Goal: Information Seeking & Learning: Learn about a topic

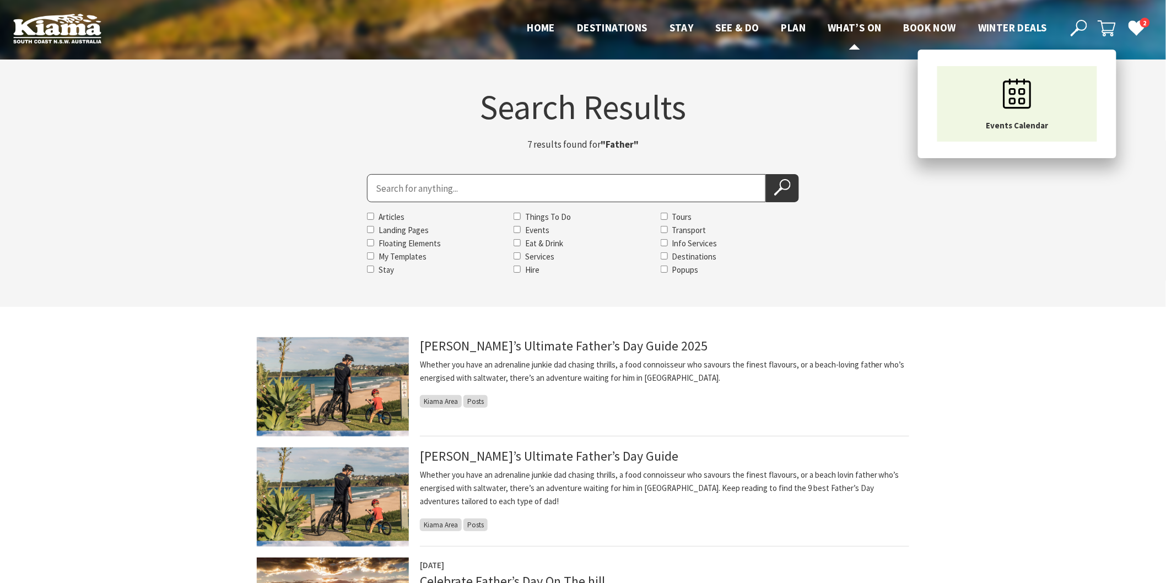
click at [868, 28] on span "What’s On" at bounding box center [855, 27] width 54 height 13
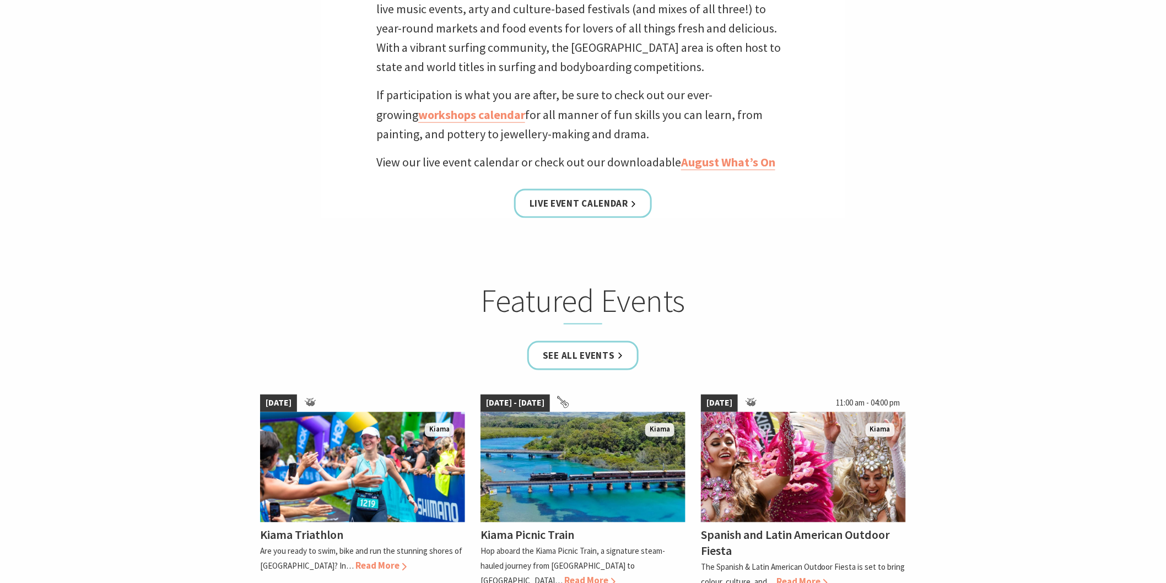
scroll to position [551, 0]
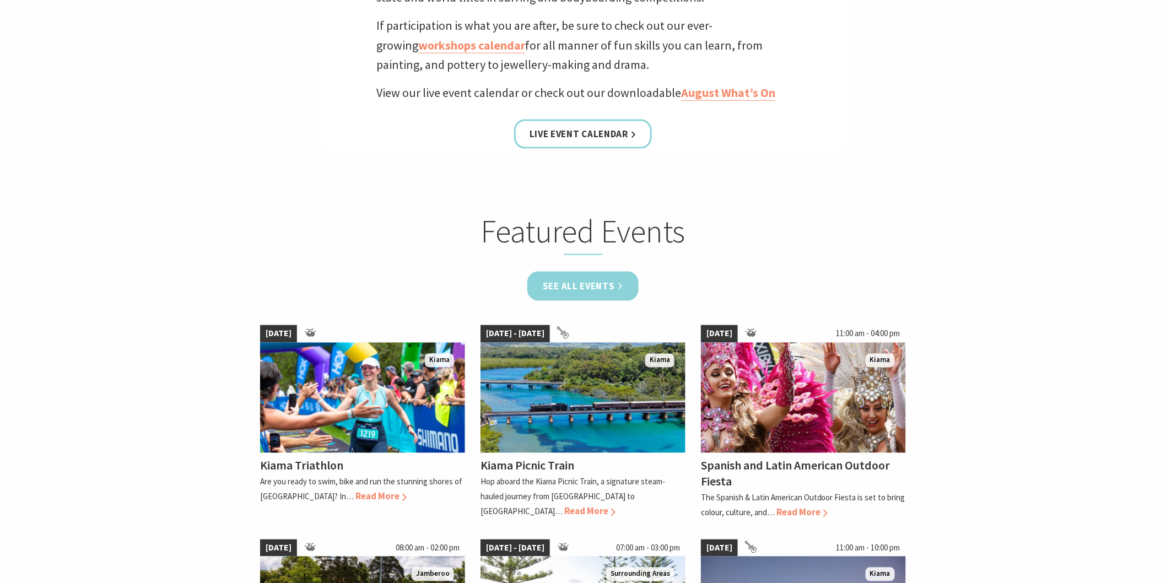
click at [559, 278] on link "See all Events" at bounding box center [583, 286] width 111 height 29
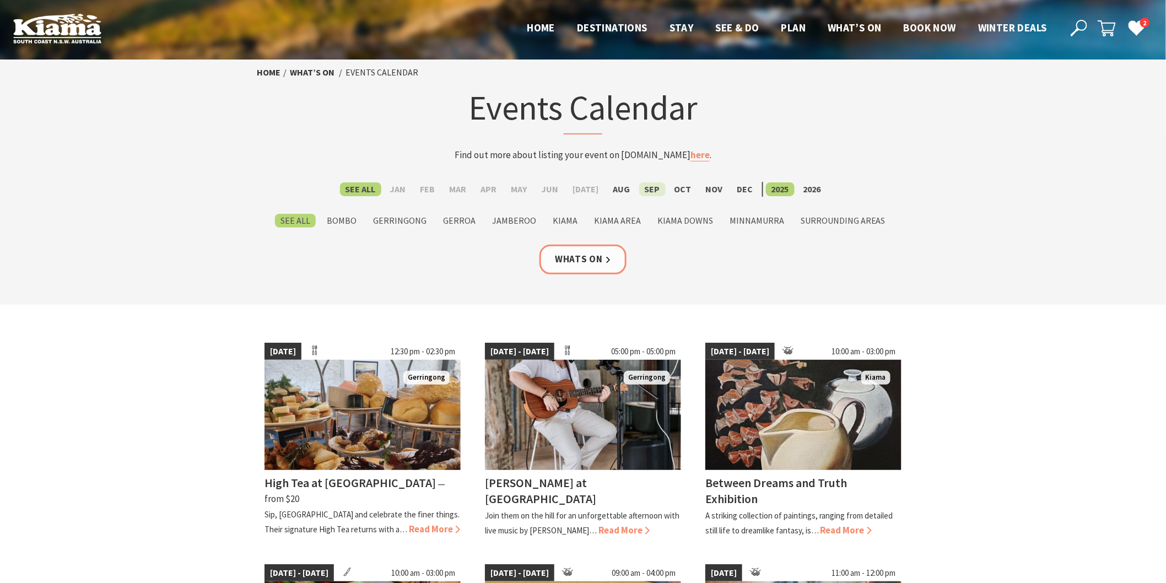
click at [649, 189] on label "Sep" at bounding box center [652, 189] width 26 height 14
click at [0, 0] on input "Sep" at bounding box center [0, 0] width 0 height 0
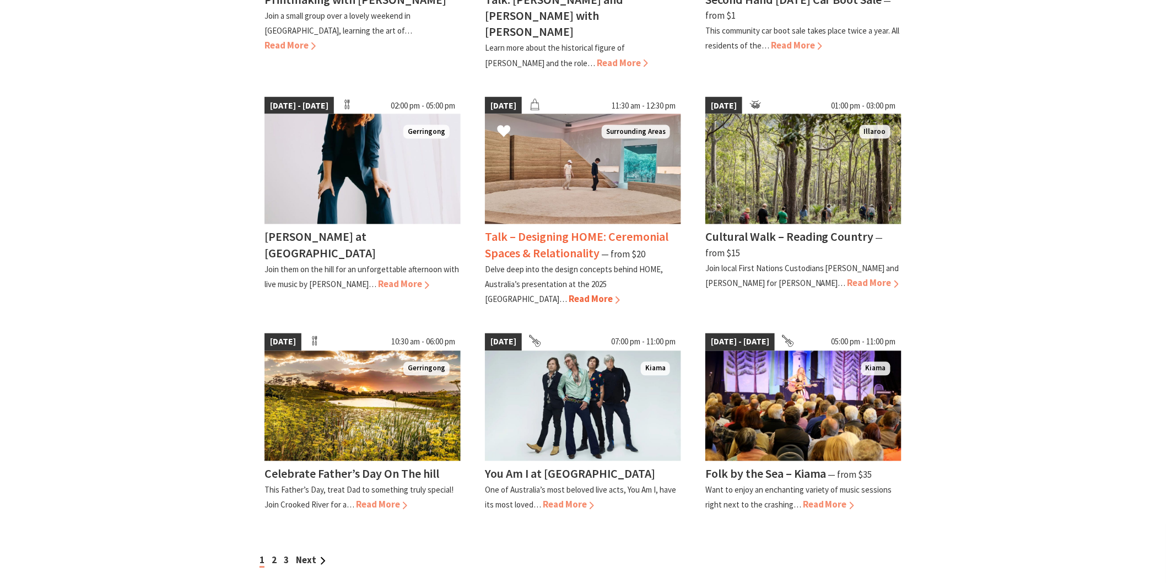
scroll to position [857, 0]
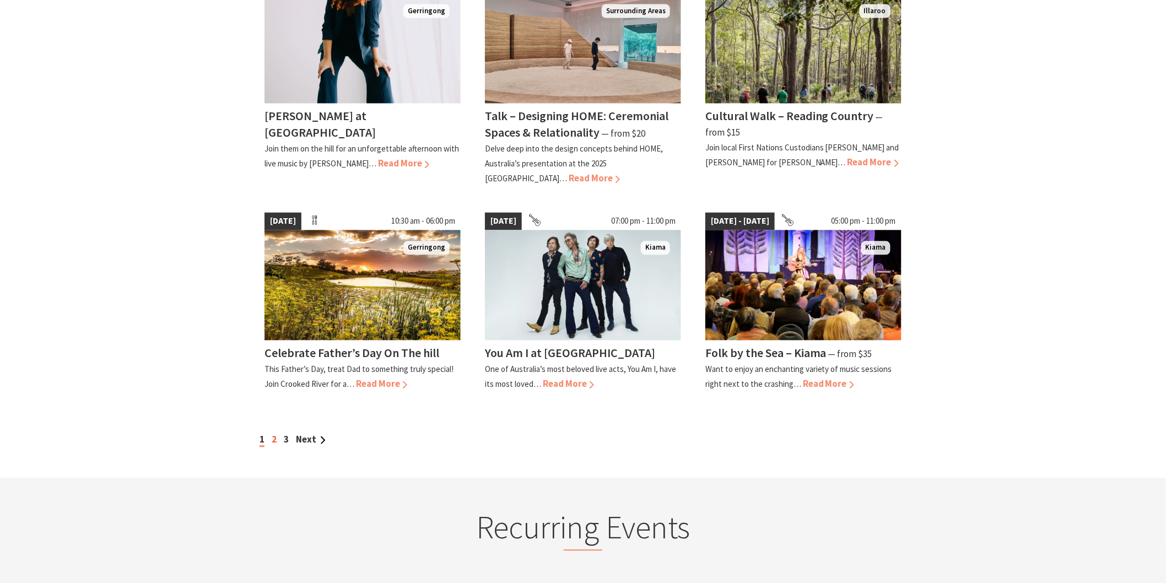
click at [271, 433] on div "1 2 3 Next" at bounding box center [583, 440] width 653 height 15
click at [277, 433] on div "1 2 3 Next" at bounding box center [583, 440] width 653 height 15
click at [275, 434] on link "2" at bounding box center [274, 440] width 5 height 12
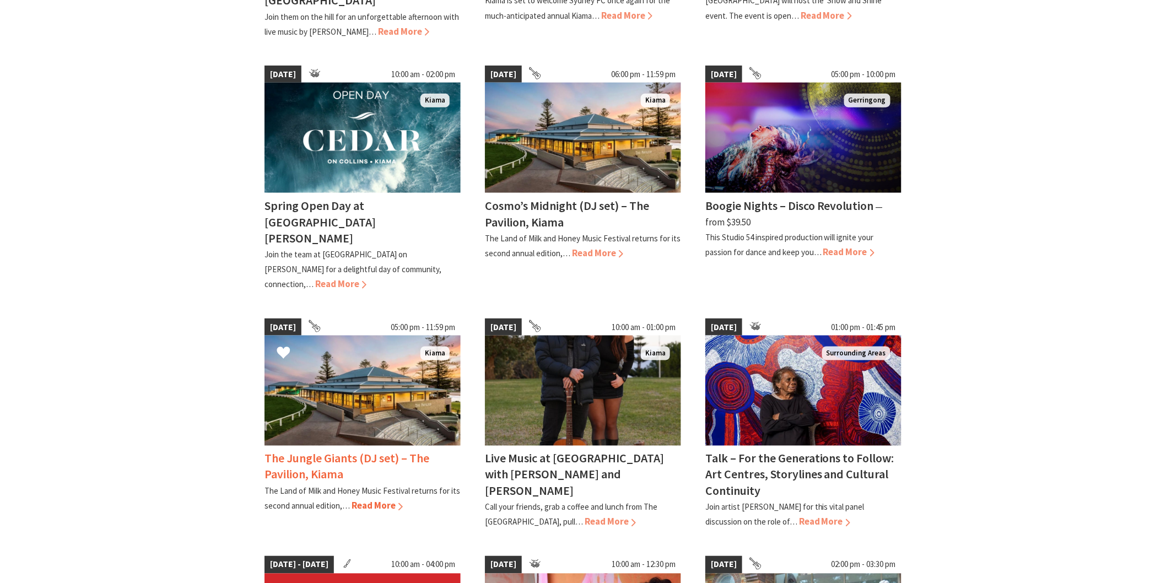
scroll to position [551, 0]
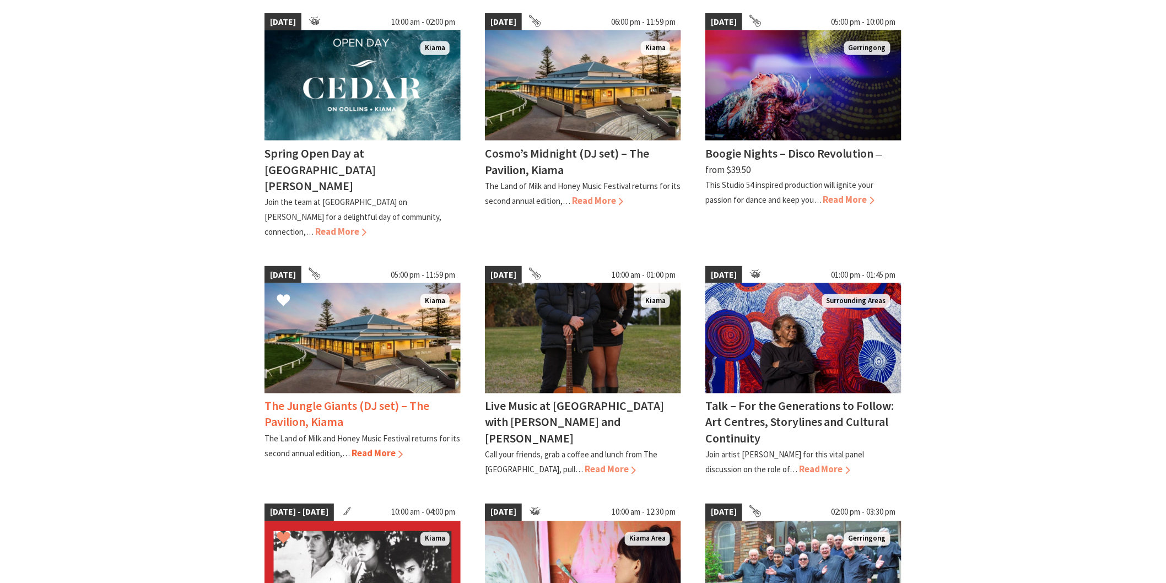
click at [408, 399] on h4 "The Jungle Giants (DJ set) – The Pavilion, Kiama" at bounding box center [347, 414] width 165 height 31
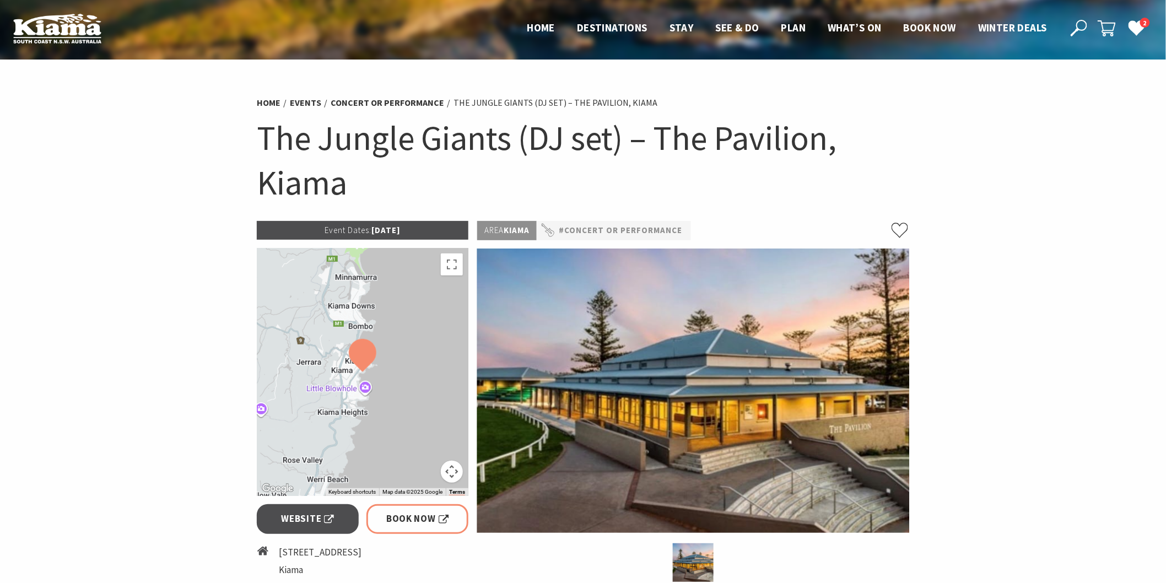
click at [1077, 29] on use at bounding box center [1079, 28] width 17 height 17
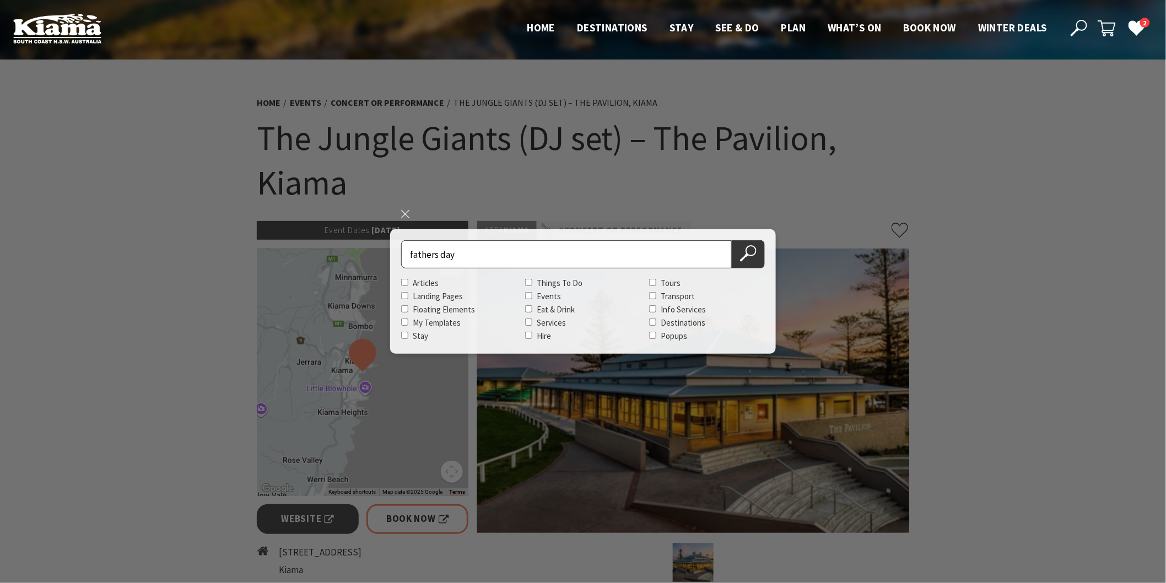
type input "fathers day"
click at [732, 240] on button "Search Now" at bounding box center [748, 254] width 33 height 28
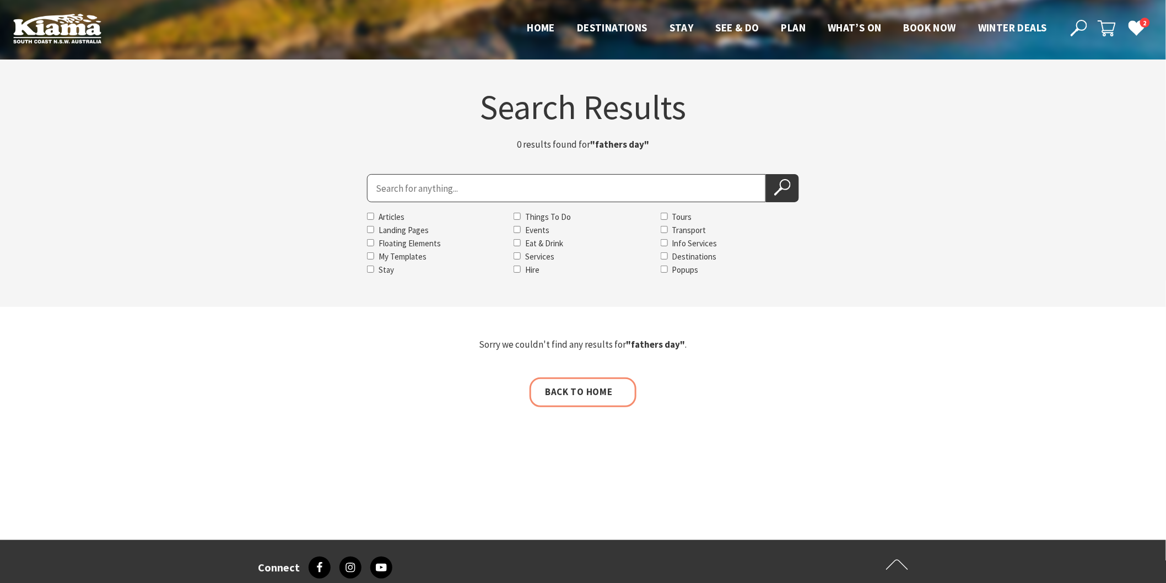
click at [379, 189] on input "Search for" at bounding box center [566, 188] width 399 height 28
type input "father's day"
click at [766, 174] on button "Search Now" at bounding box center [782, 188] width 33 height 28
click at [776, 191] on icon at bounding box center [782, 187] width 17 height 17
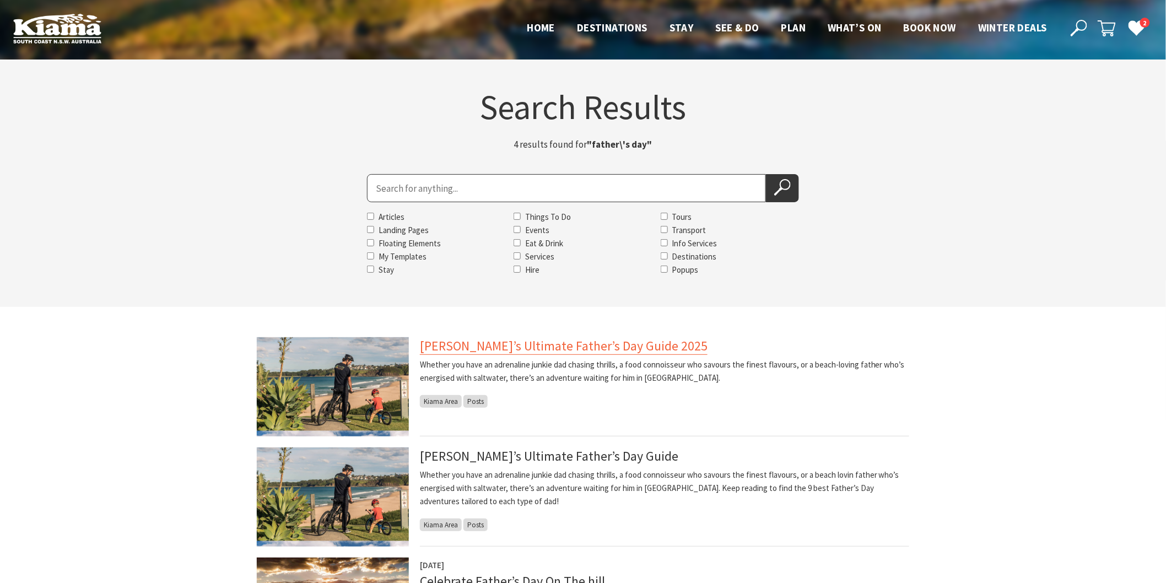
click at [472, 342] on link "[PERSON_NAME]’s Ultimate Father’s Day Guide 2025" at bounding box center [564, 346] width 288 height 18
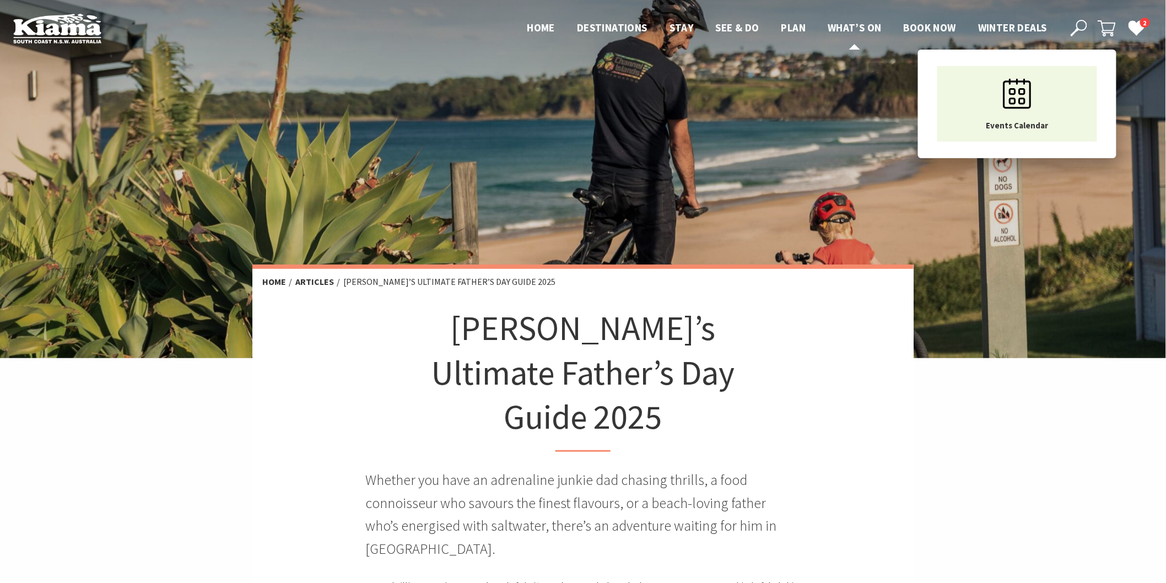
click at [856, 25] on span "What’s On" at bounding box center [855, 27] width 54 height 13
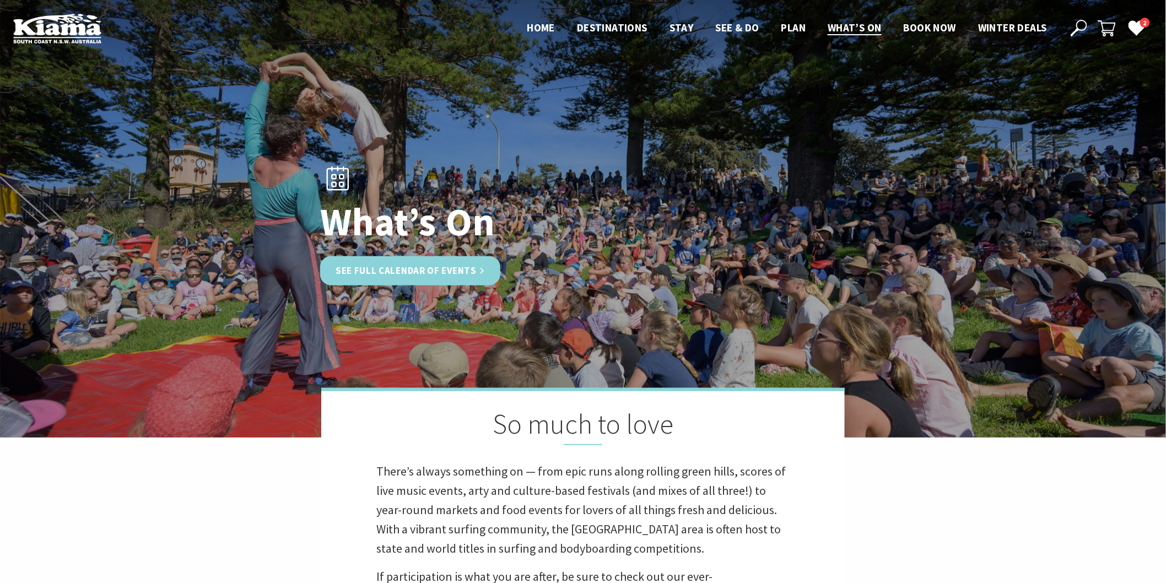
click at [398, 272] on link "See Full Calendar of Events" at bounding box center [410, 270] width 180 height 29
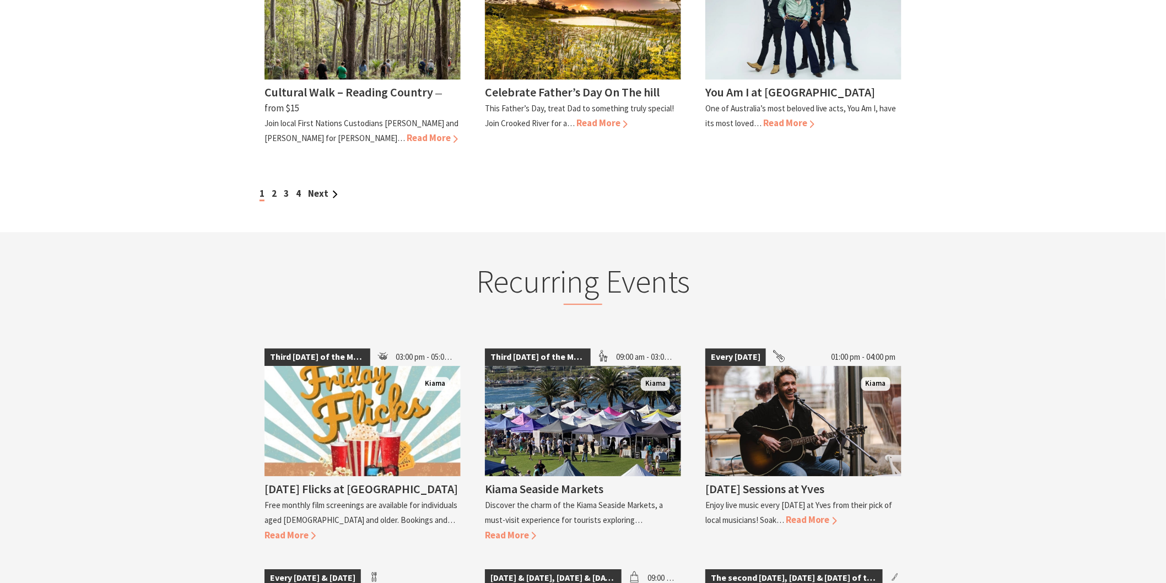
scroll to position [980, 0]
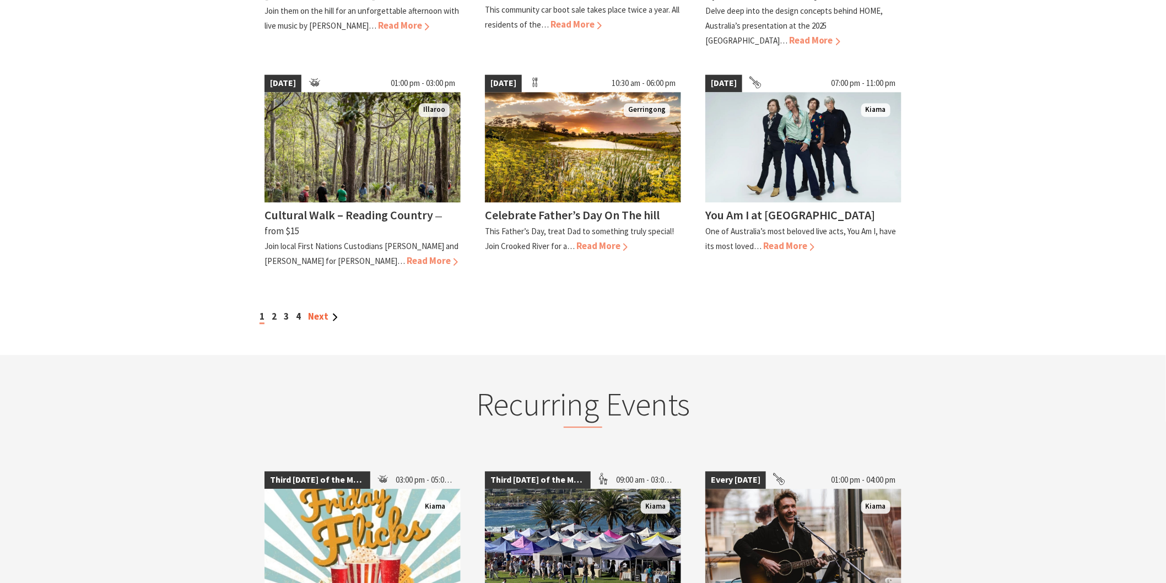
click at [320, 320] on link "Next" at bounding box center [323, 316] width 30 height 12
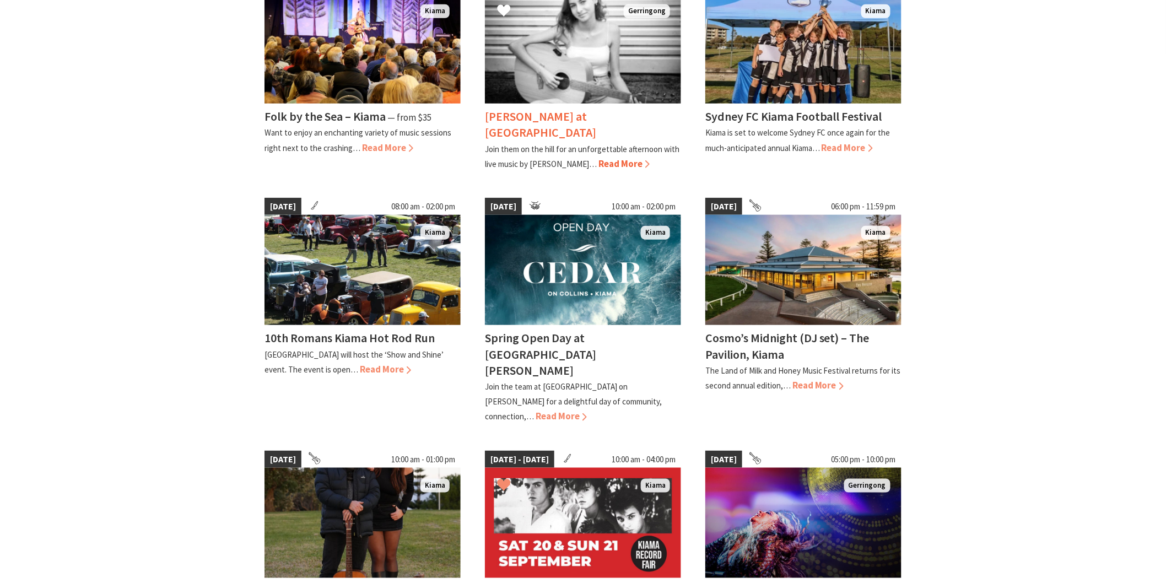
scroll to position [490, 0]
